Goal: Navigation & Orientation: Find specific page/section

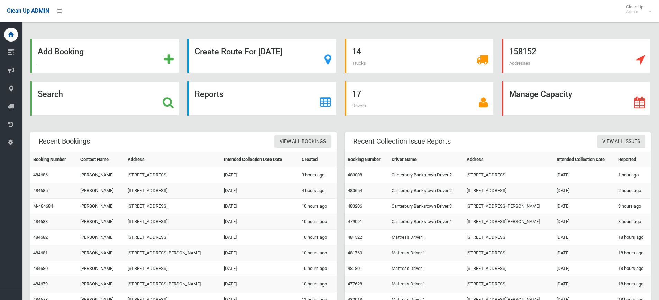
click at [66, 50] on strong "Add Booking" at bounding box center [61, 52] width 46 height 10
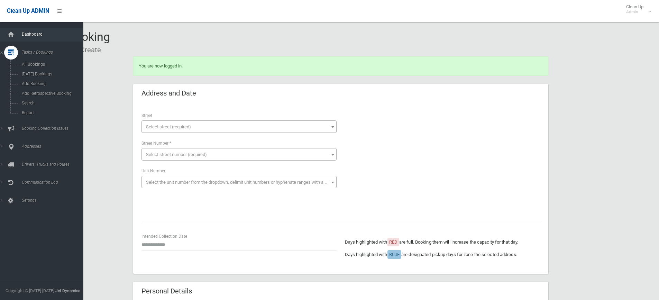
click at [25, 32] on span "Dashboard" at bounding box center [54, 34] width 68 height 5
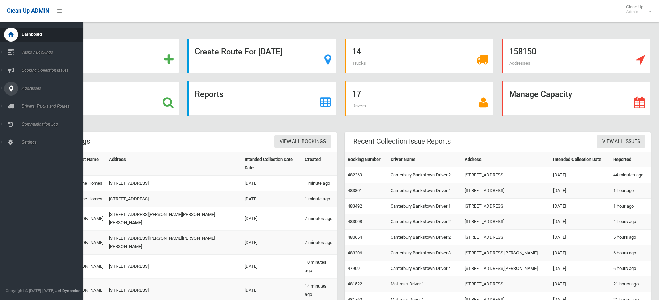
click at [27, 86] on span "Addresses" at bounding box center [54, 88] width 68 height 5
click at [30, 100] on span "All Addresses" at bounding box center [51, 100] width 63 height 5
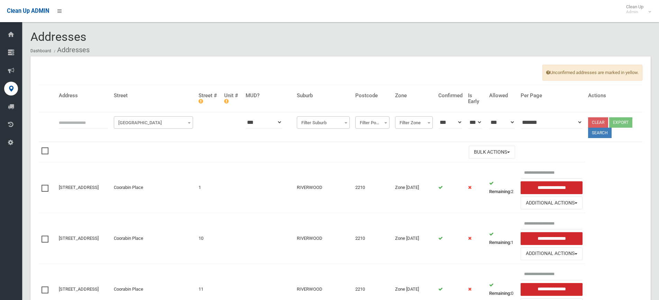
click at [190, 122] on b at bounding box center [189, 123] width 3 height 2
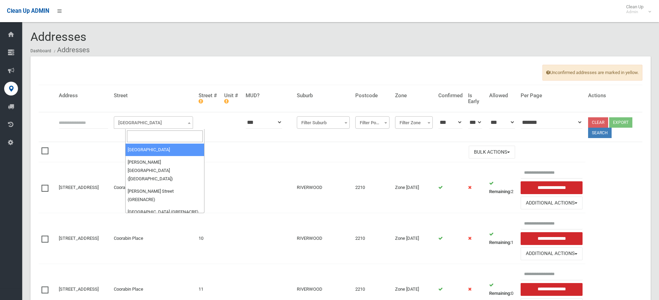
click at [146, 135] on input "search" at bounding box center [165, 136] width 76 height 12
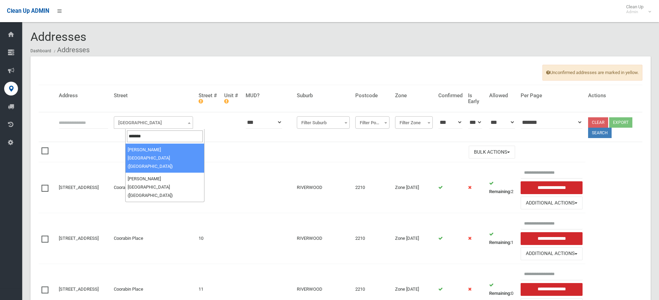
type input "*******"
select select "****"
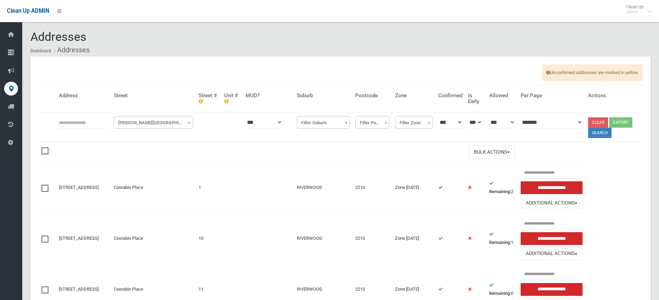
click at [599, 133] on button "Search" at bounding box center [600, 133] width 24 height 10
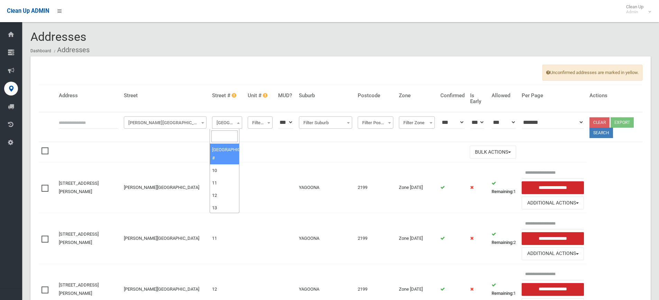
click at [237, 123] on b at bounding box center [238, 123] width 3 height 2
click at [225, 135] on input "search" at bounding box center [224, 136] width 27 height 12
type input "*"
select select "*"
click at [600, 133] on button "Search" at bounding box center [601, 133] width 24 height 10
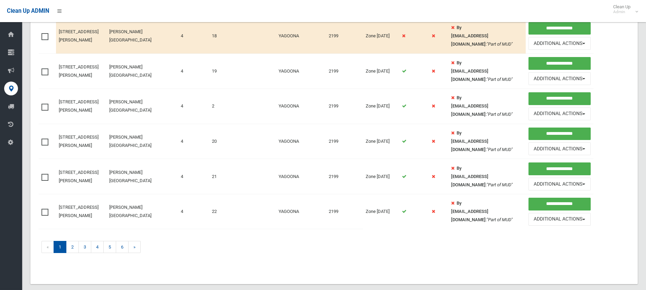
scroll to position [497, 0]
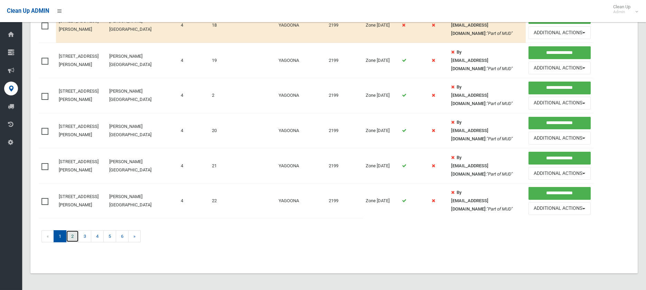
click at [73, 234] on link "2" at bounding box center [72, 236] width 13 height 12
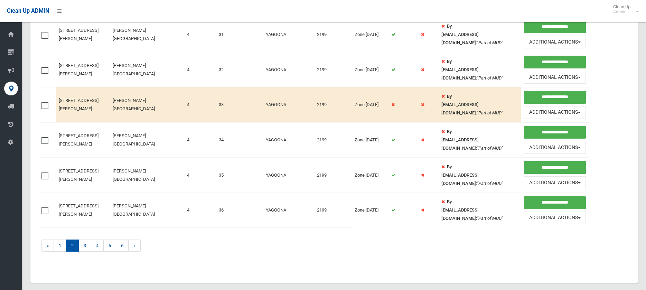
scroll to position [482, 0]
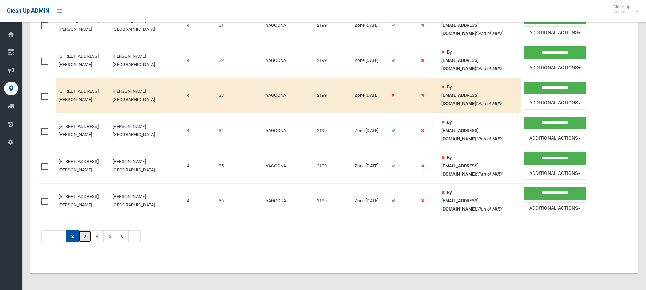
click at [84, 237] on link "3" at bounding box center [84, 236] width 13 height 12
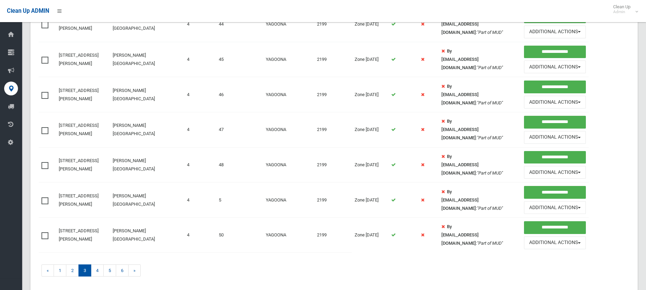
scroll to position [482, 0]
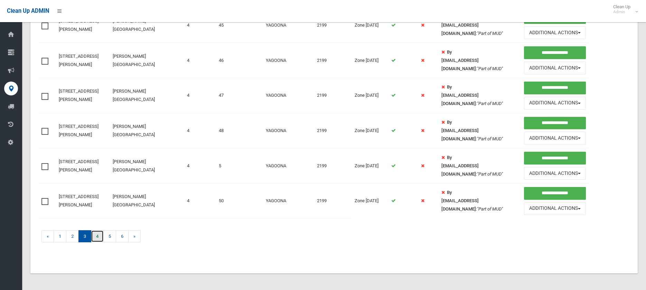
click at [100, 235] on link "4" at bounding box center [97, 236] width 13 height 12
